Goal: Information Seeking & Learning: Learn about a topic

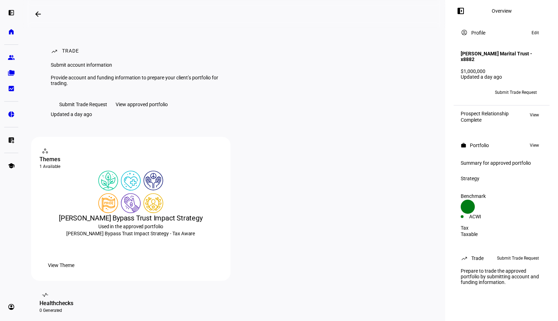
click at [142, 107] on div "View approved portfolio" at bounding box center [142, 105] width 52 height 6
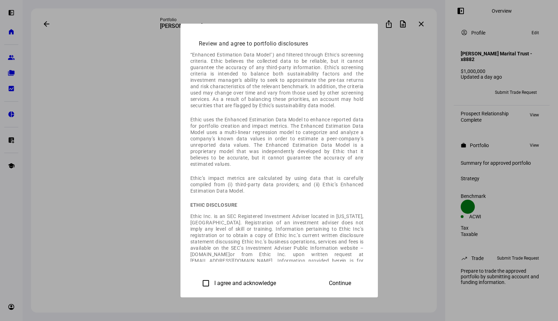
scroll to position [53, 0]
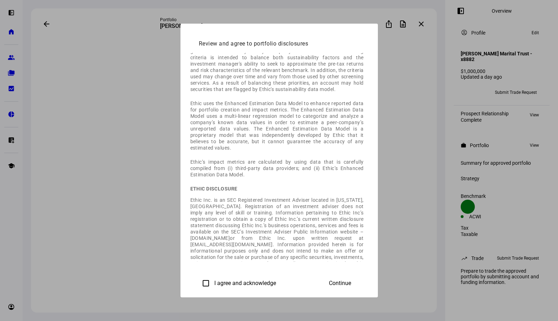
click at [213, 282] on label "I agree and acknowledge" at bounding box center [244, 283] width 63 height 6
click at [199, 282] on input "I agree and acknowledge" at bounding box center [206, 283] width 14 height 14
checkbox input "true"
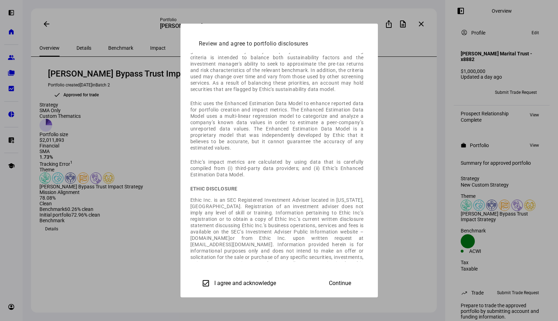
click at [359, 276] on span at bounding box center [339, 283] width 39 height 17
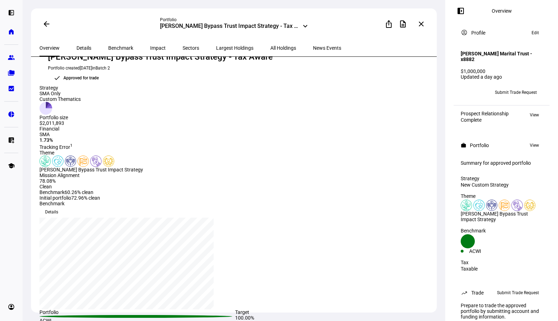
scroll to position [0, 0]
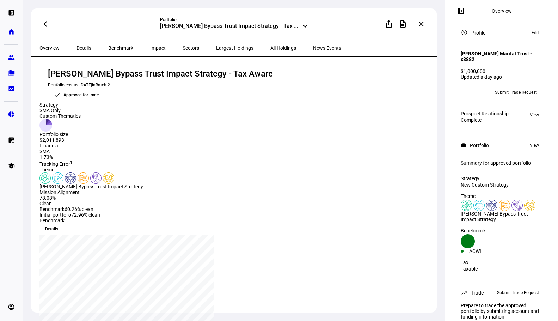
click at [45, 21] on span at bounding box center [46, 24] width 17 height 17
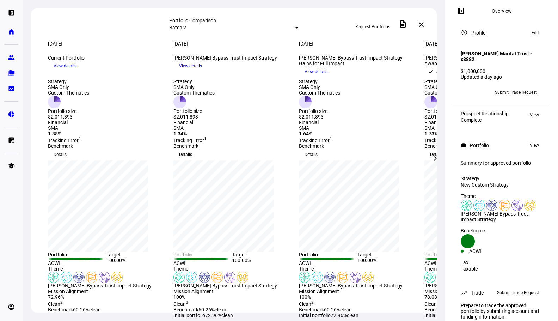
click at [295, 29] on div at bounding box center [297, 28] width 4 height 2
click at [228, 59] on div "Batch 1" at bounding box center [287, 56] width 123 height 6
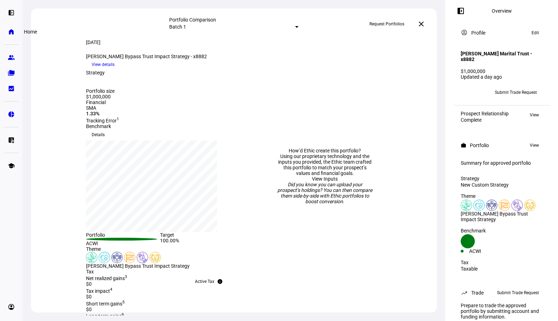
click at [11, 30] on eth-mat-symbol "home" at bounding box center [11, 31] width 7 height 7
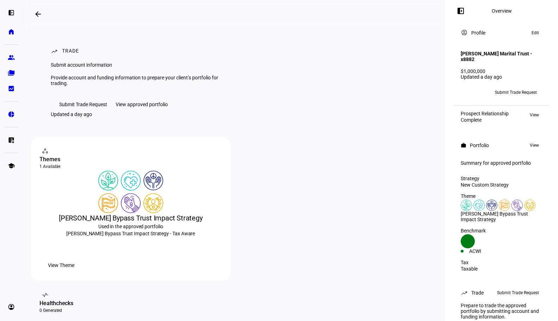
click at [166, 107] on div "View approved portfolio" at bounding box center [142, 105] width 52 height 6
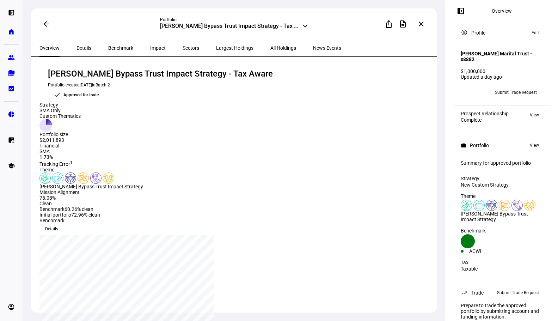
drag, startPoint x: 47, startPoint y: 73, endPoint x: 252, endPoint y: 78, distance: 204.8
click at [252, 78] on div "[PERSON_NAME] Bypass Trust Impact Strategy - Tax Aware Portfolio created [DATE]…" at bounding box center [234, 85] width 391 height 34
click at [50, 21] on span at bounding box center [46, 24] width 17 height 17
